Goal: Transaction & Acquisition: Purchase product/service

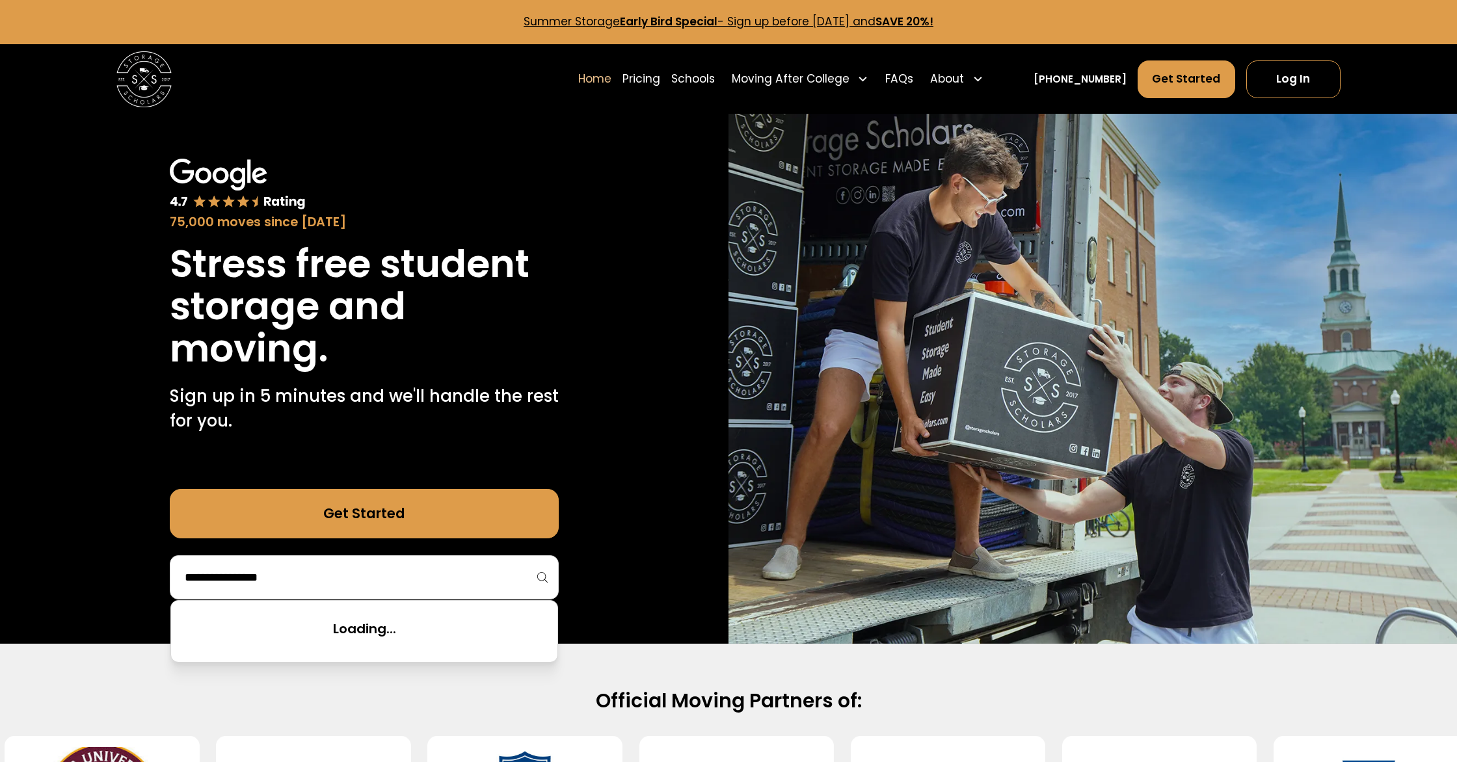
click at [361, 578] on input "search" at bounding box center [364, 578] width 362 height 22
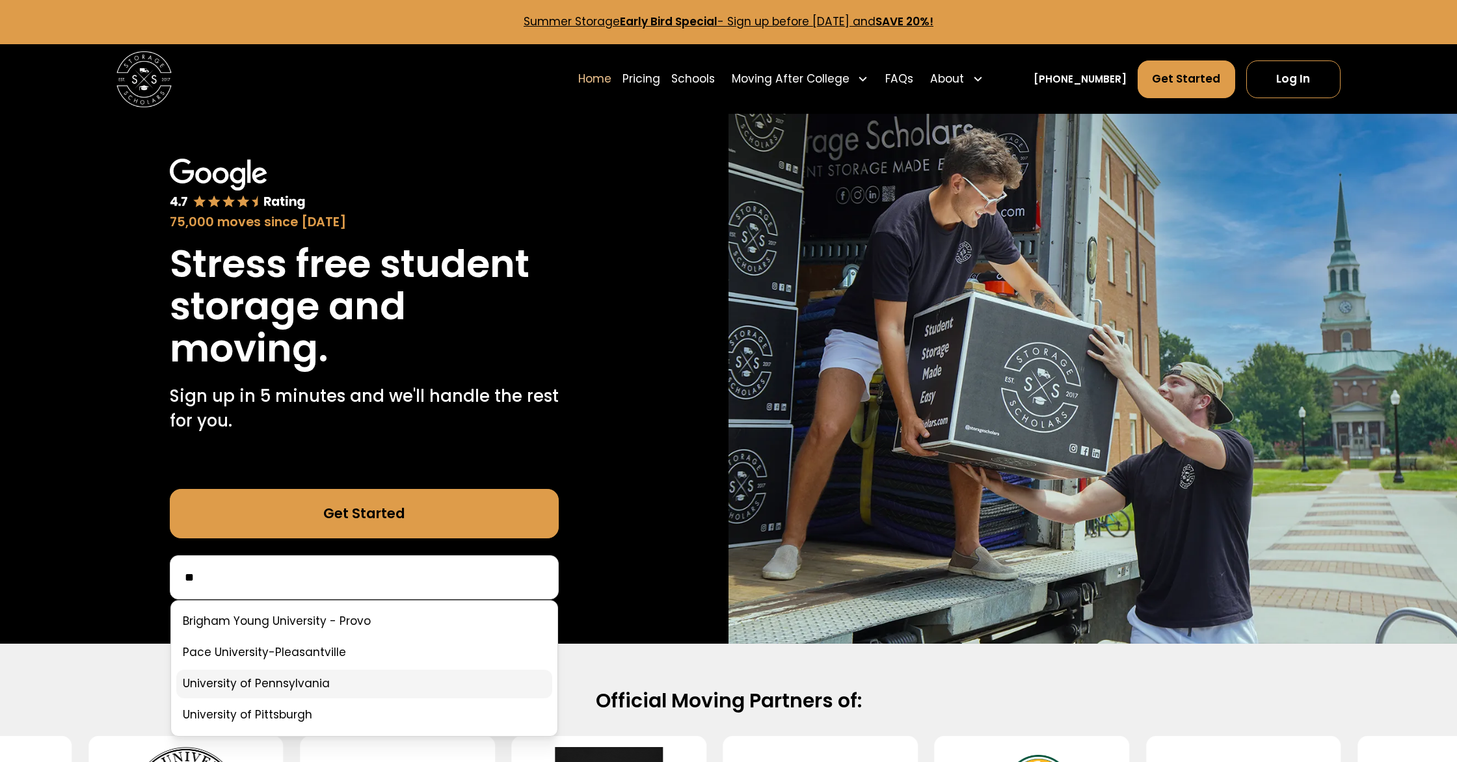
type input "**"
click at [330, 689] on link at bounding box center [364, 684] width 377 height 29
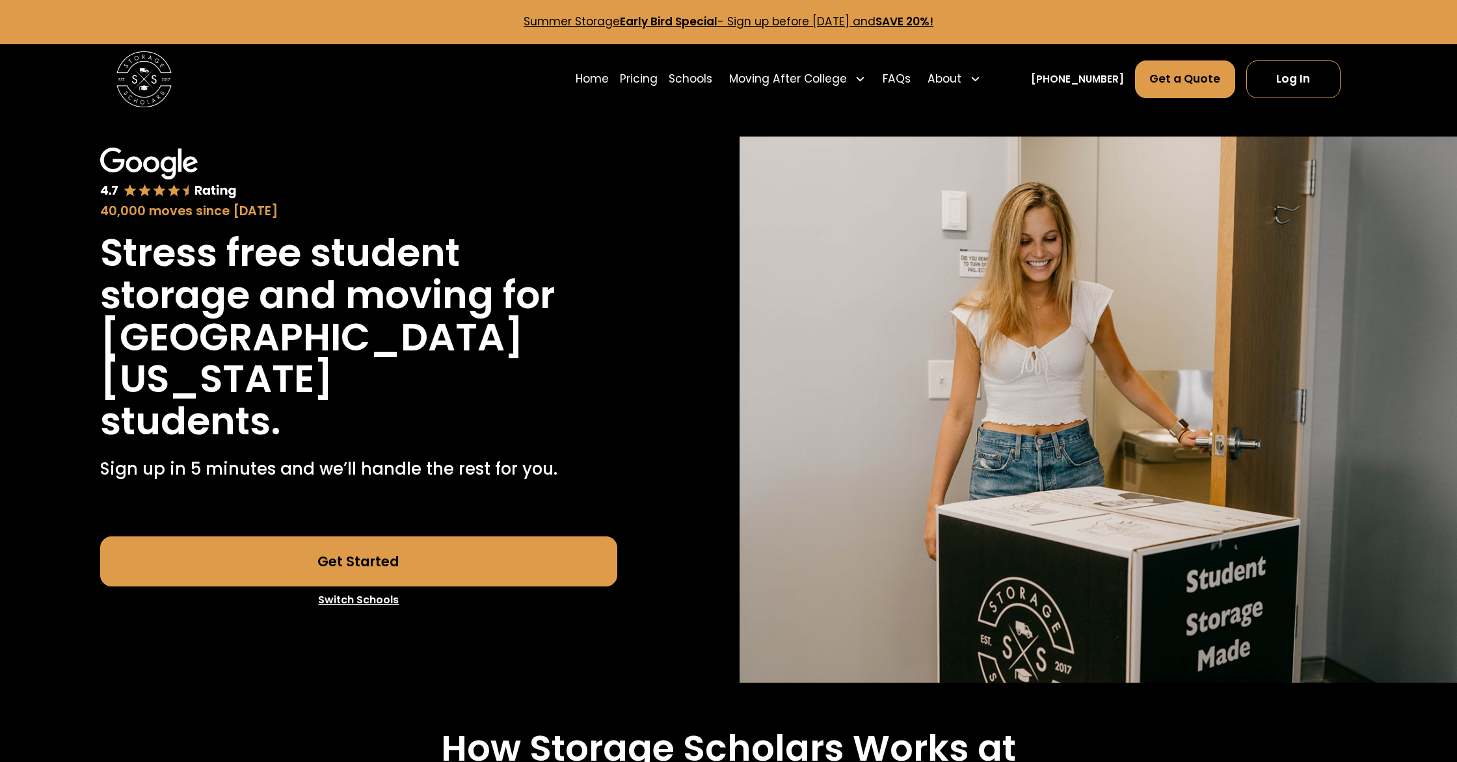
click at [341, 537] on link "Get Started" at bounding box center [358, 562] width 517 height 50
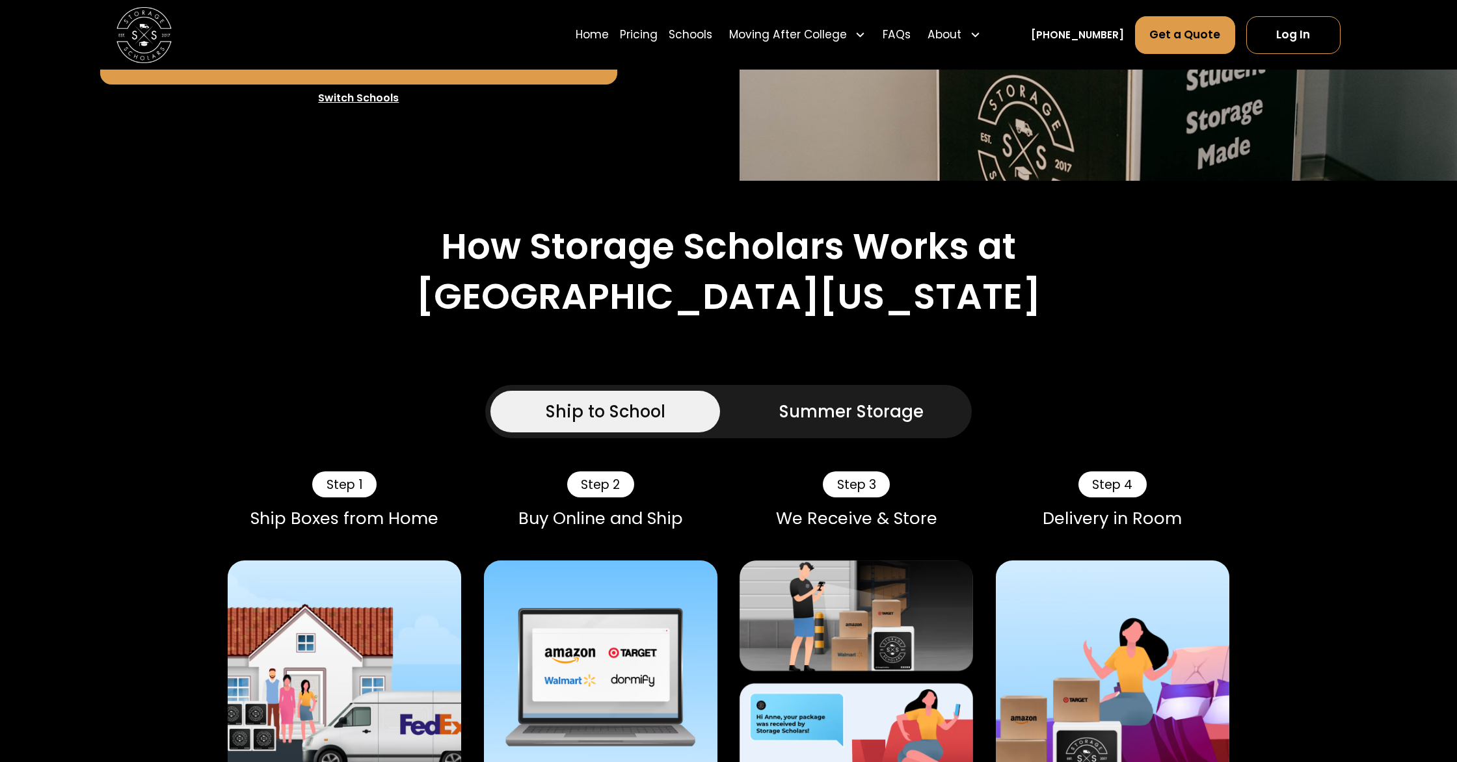
scroll to position [503, 0]
click at [919, 407] on div "Summer Storage" at bounding box center [851, 411] width 144 height 25
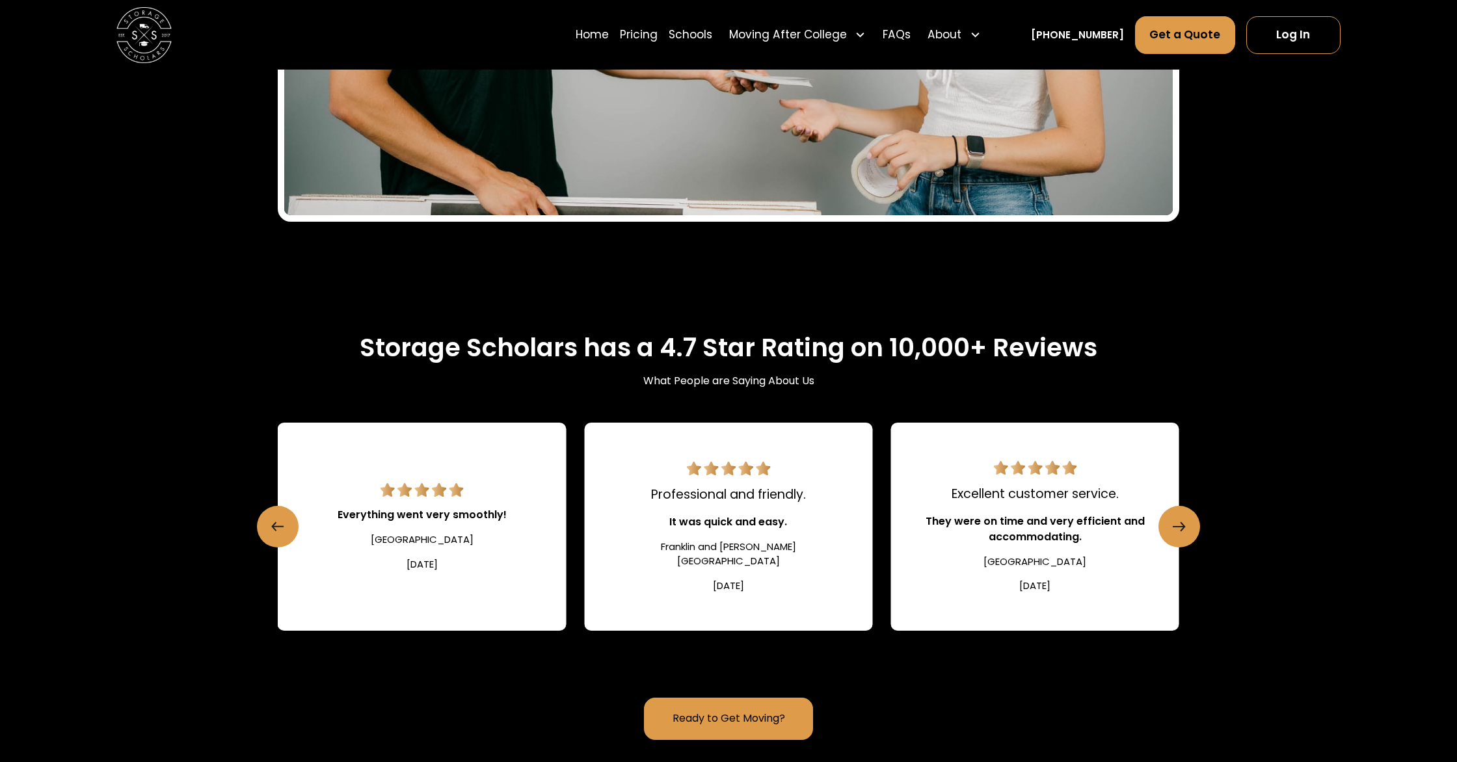
scroll to position [1922, 0]
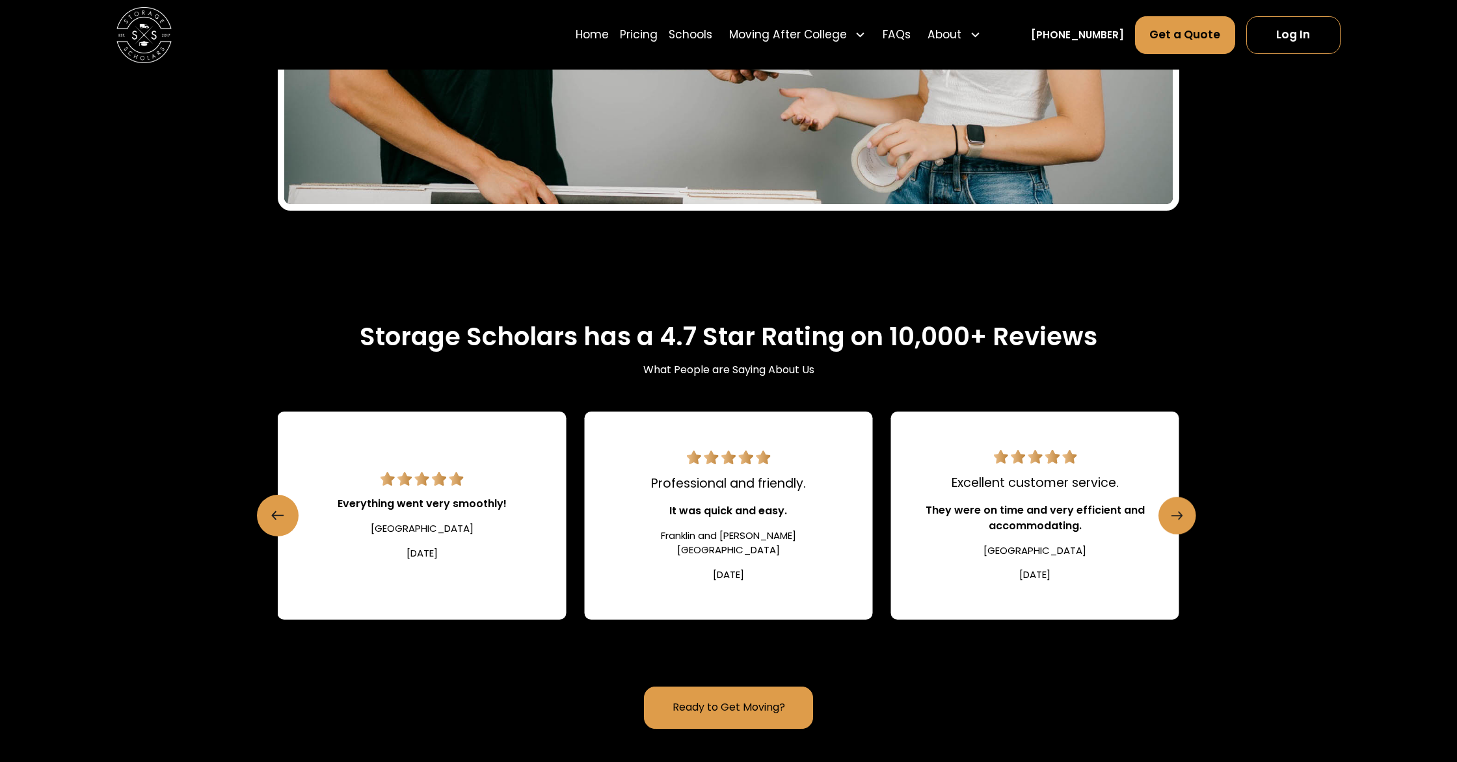
click at [1172, 516] on line "Next slide" at bounding box center [1177, 516] width 10 height 0
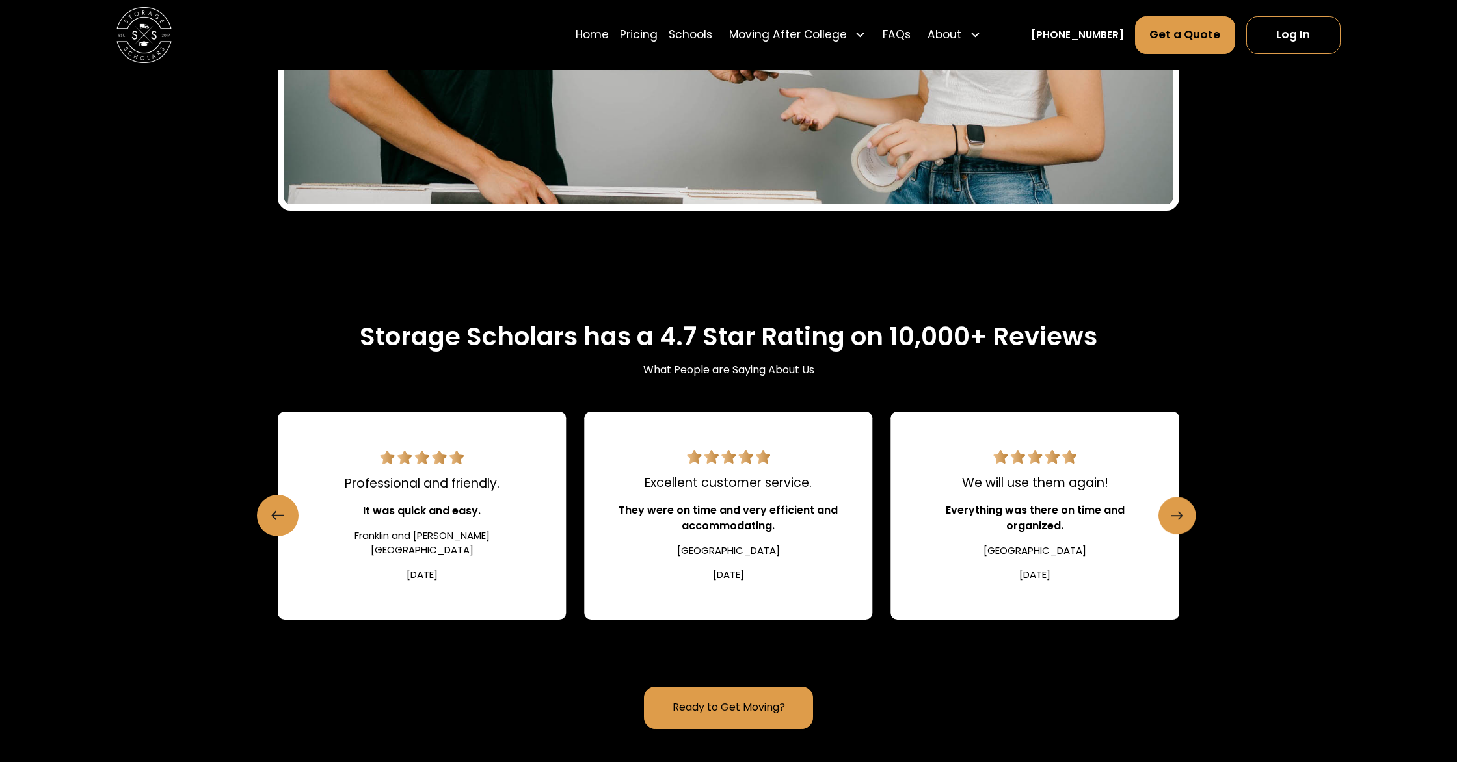
click at [1172, 516] on line "Next slide" at bounding box center [1177, 516] width 10 height 0
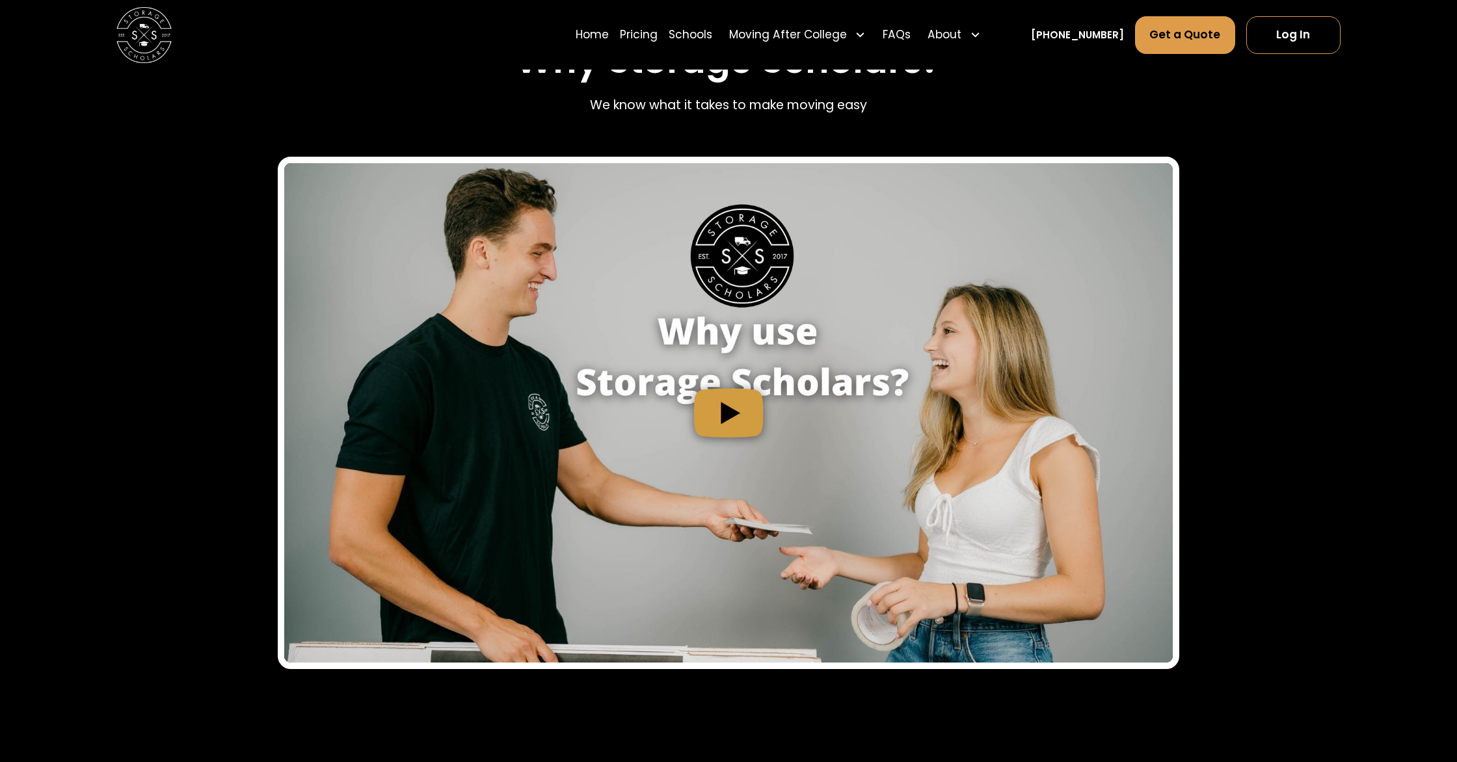
scroll to position [1447, 0]
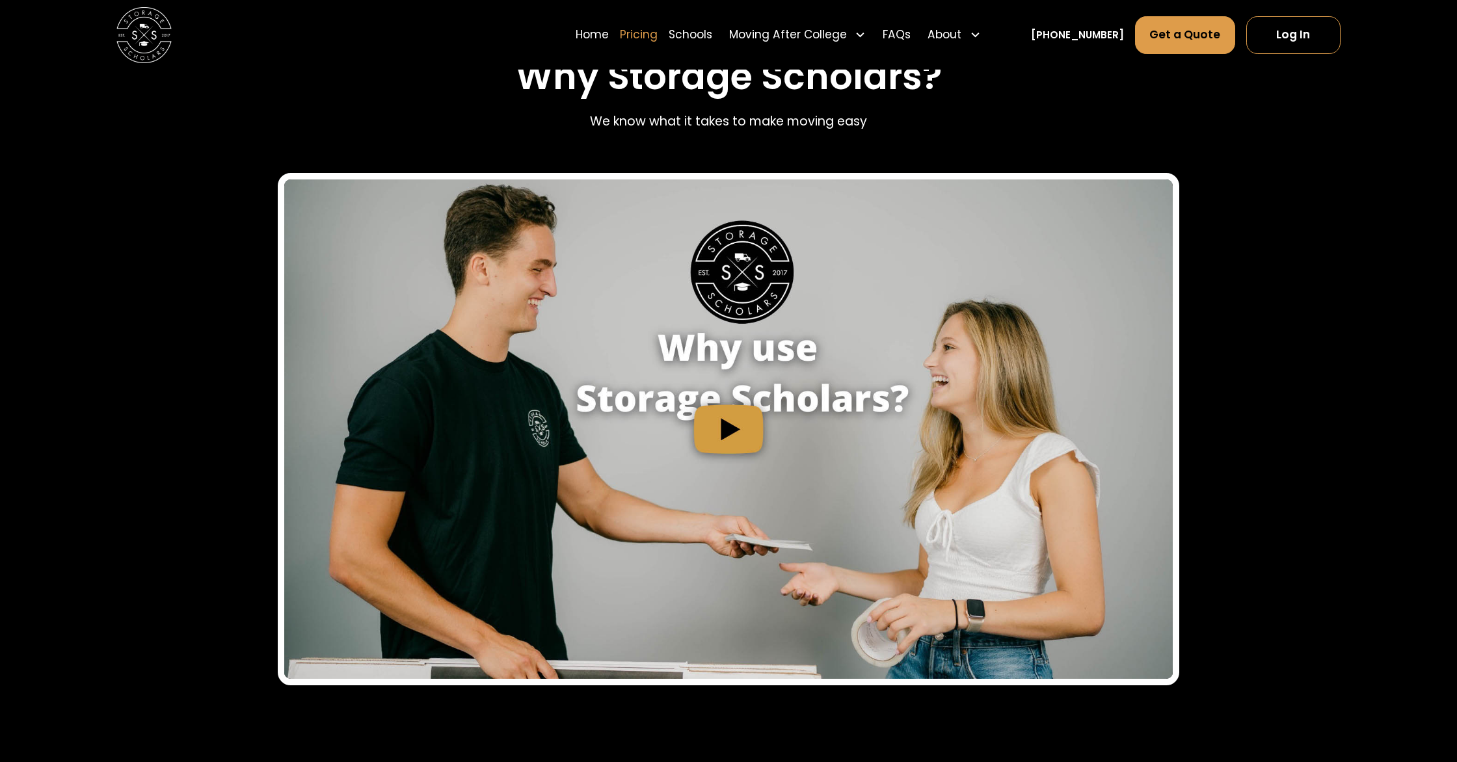
click at [658, 34] on link "Pricing" at bounding box center [639, 35] width 38 height 39
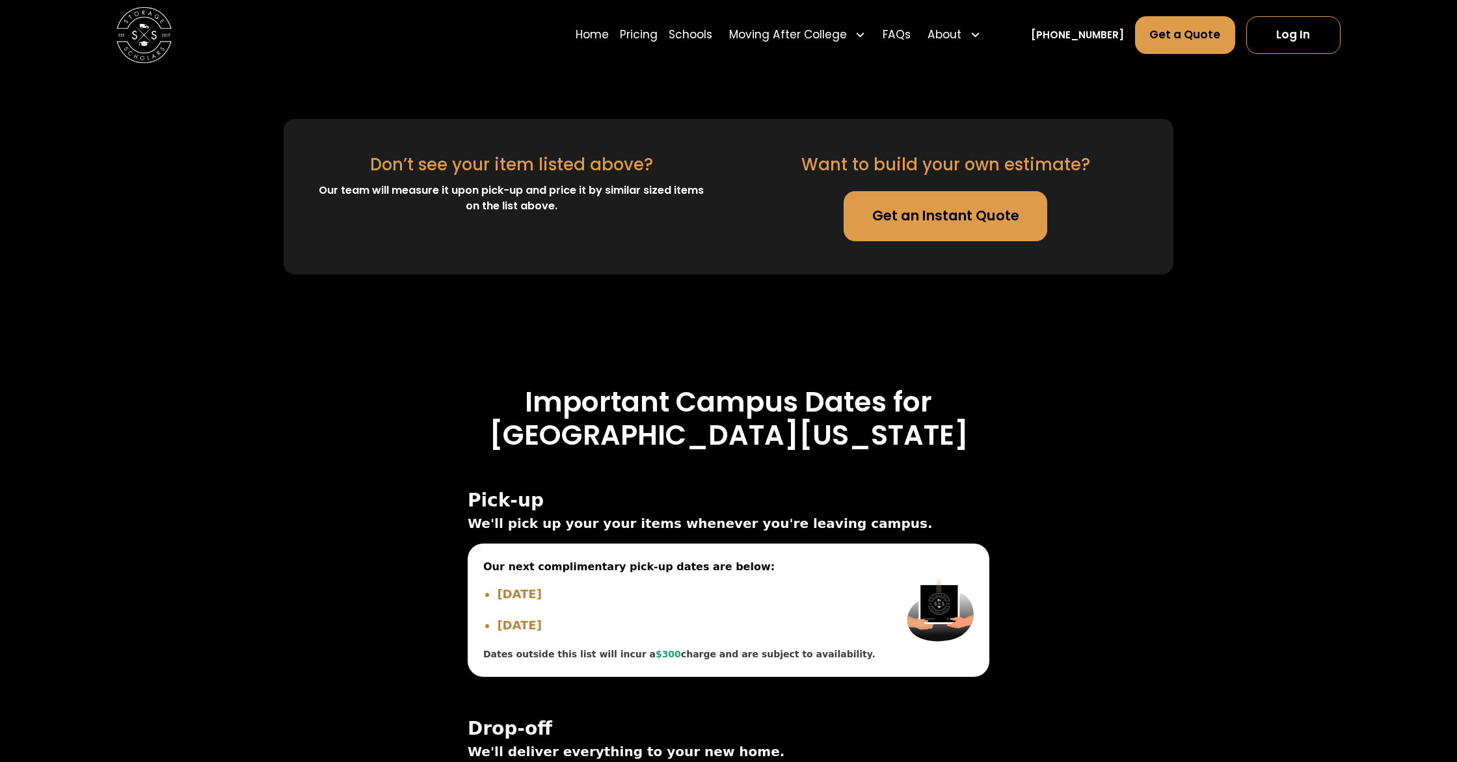
scroll to position [4409, 0]
